Goal: Information Seeking & Learning: Learn about a topic

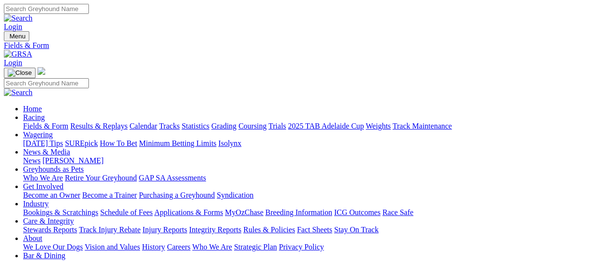
click at [107, 122] on link "Results & Replays" at bounding box center [98, 126] width 57 height 8
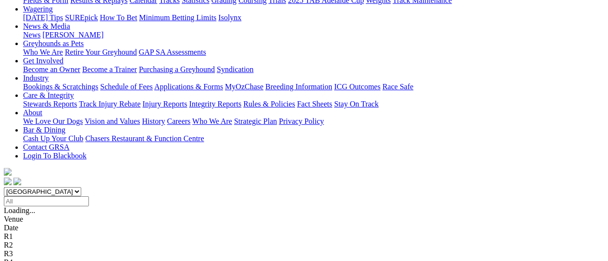
scroll to position [128, 0]
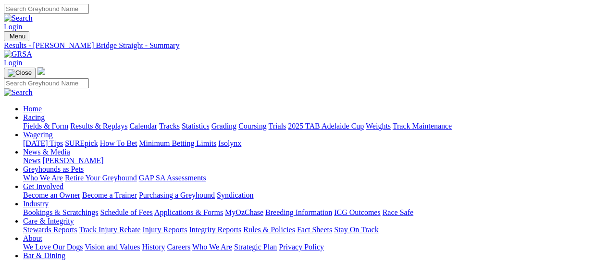
click at [38, 122] on link "Fields & Form" at bounding box center [45, 126] width 45 height 8
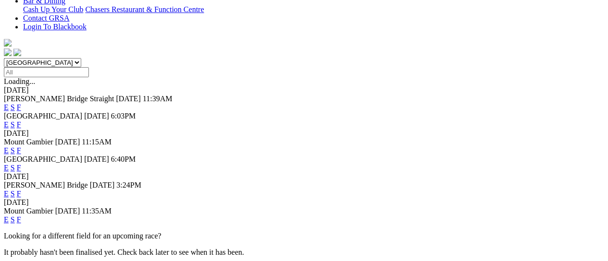
scroll to position [256, 0]
click at [21, 215] on link "F" at bounding box center [19, 219] width 4 height 8
